Goal: Information Seeking & Learning: Learn about a topic

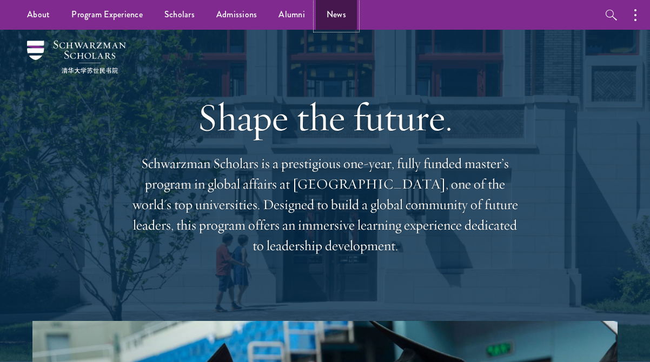
click at [324, 23] on link "News" at bounding box center [336, 15] width 41 height 30
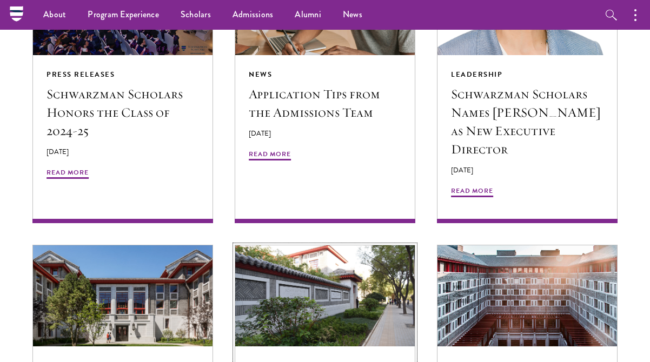
scroll to position [934, 0]
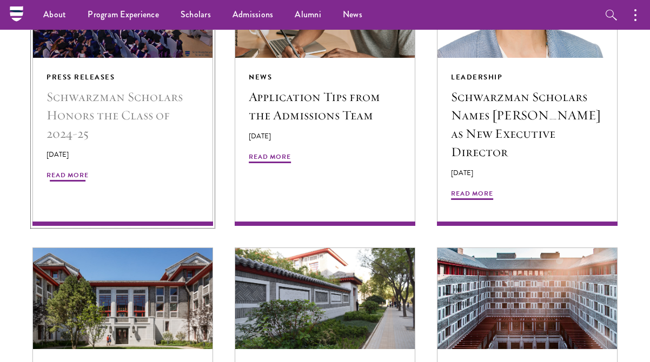
drag, startPoint x: 291, startPoint y: 244, endPoint x: 61, endPoint y: 157, distance: 246.3
click at [61, 170] on span "Read More" at bounding box center [68, 176] width 42 height 13
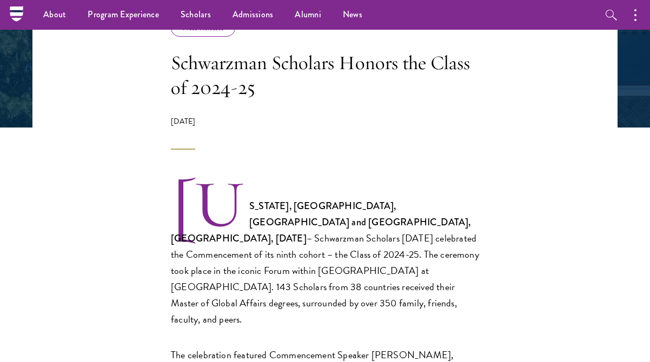
scroll to position [190, 0]
